Goal: Complete application form

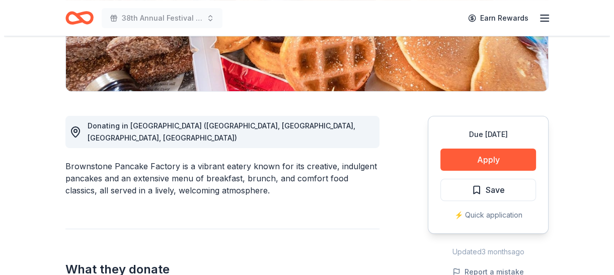
scroll to position [218, 0]
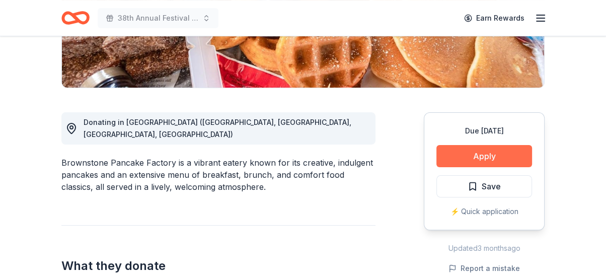
click at [445, 148] on button "Apply" at bounding box center [484, 156] width 96 height 22
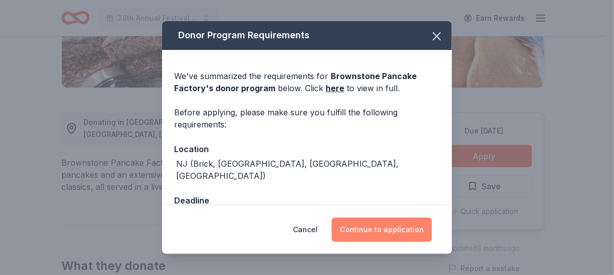
click at [388, 233] on button "Continue to application" at bounding box center [382, 229] width 100 height 24
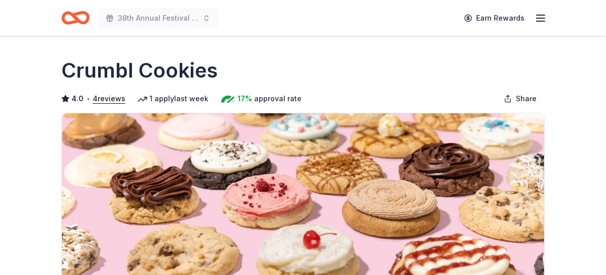
scroll to position [273, 0]
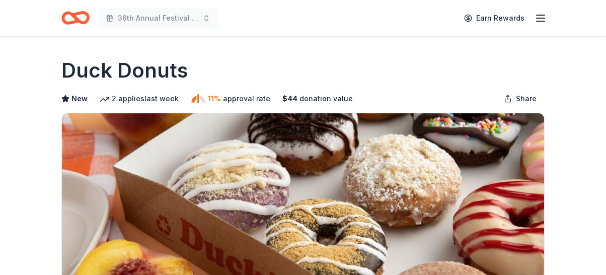
scroll to position [335, 0]
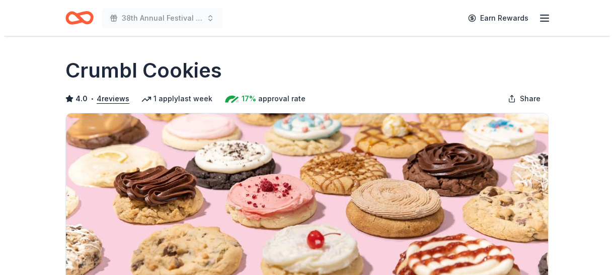
scroll to position [273, 0]
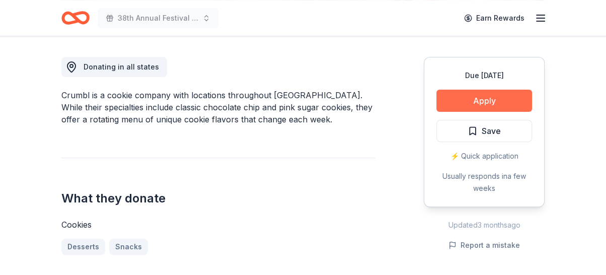
click at [468, 93] on button "Apply" at bounding box center [484, 101] width 96 height 22
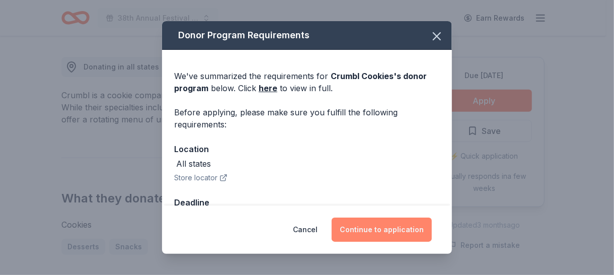
click at [386, 225] on button "Continue to application" at bounding box center [382, 229] width 100 height 24
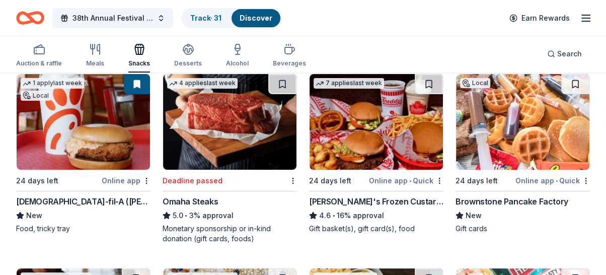
scroll to position [112, 0]
click at [39, 25] on icon "Home" at bounding box center [30, 18] width 28 height 24
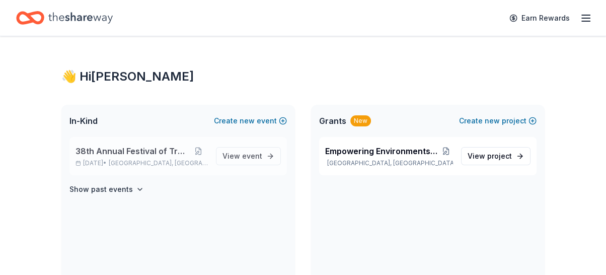
click at [114, 164] on p "Nov 15, 2025 • Ridgewood, NJ" at bounding box center [141, 163] width 132 height 8
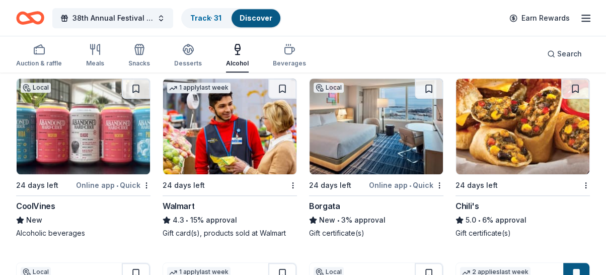
scroll to position [668, 0]
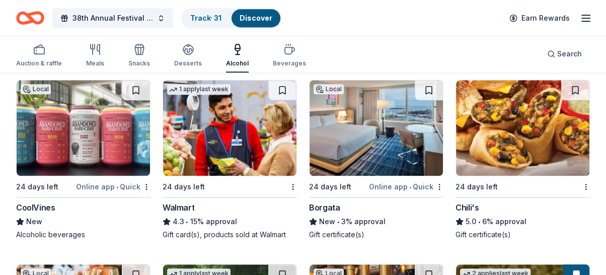
click at [39, 203] on div "CoolVines" at bounding box center [35, 207] width 39 height 12
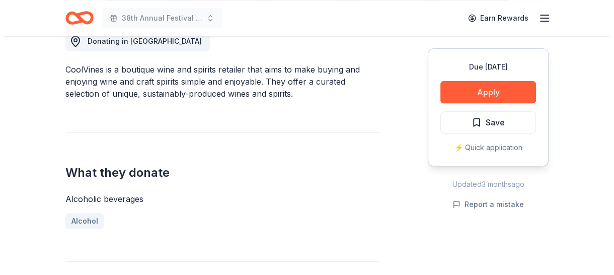
scroll to position [302, 0]
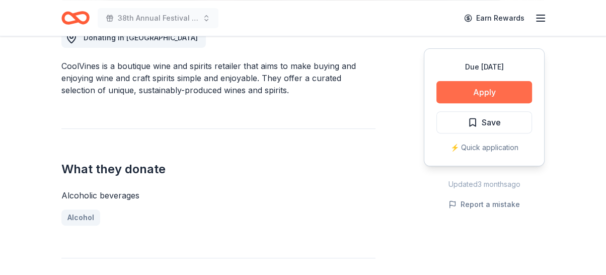
click at [486, 94] on button "Apply" at bounding box center [484, 92] width 96 height 22
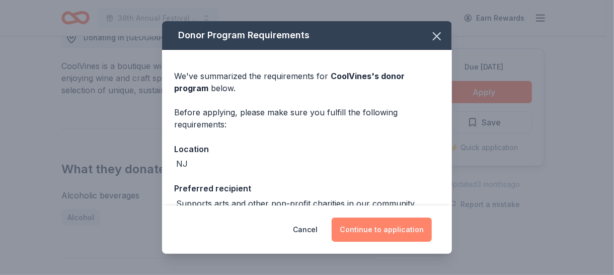
click at [388, 229] on button "Continue to application" at bounding box center [382, 229] width 100 height 24
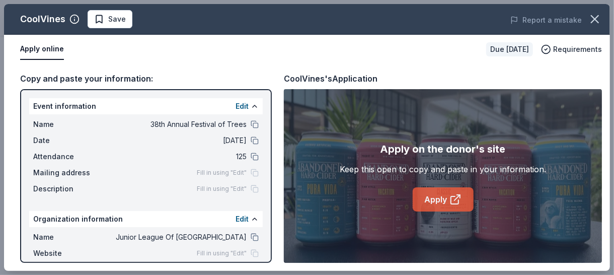
click at [436, 200] on link "Apply" at bounding box center [443, 199] width 61 height 24
